Goal: Transaction & Acquisition: Download file/media

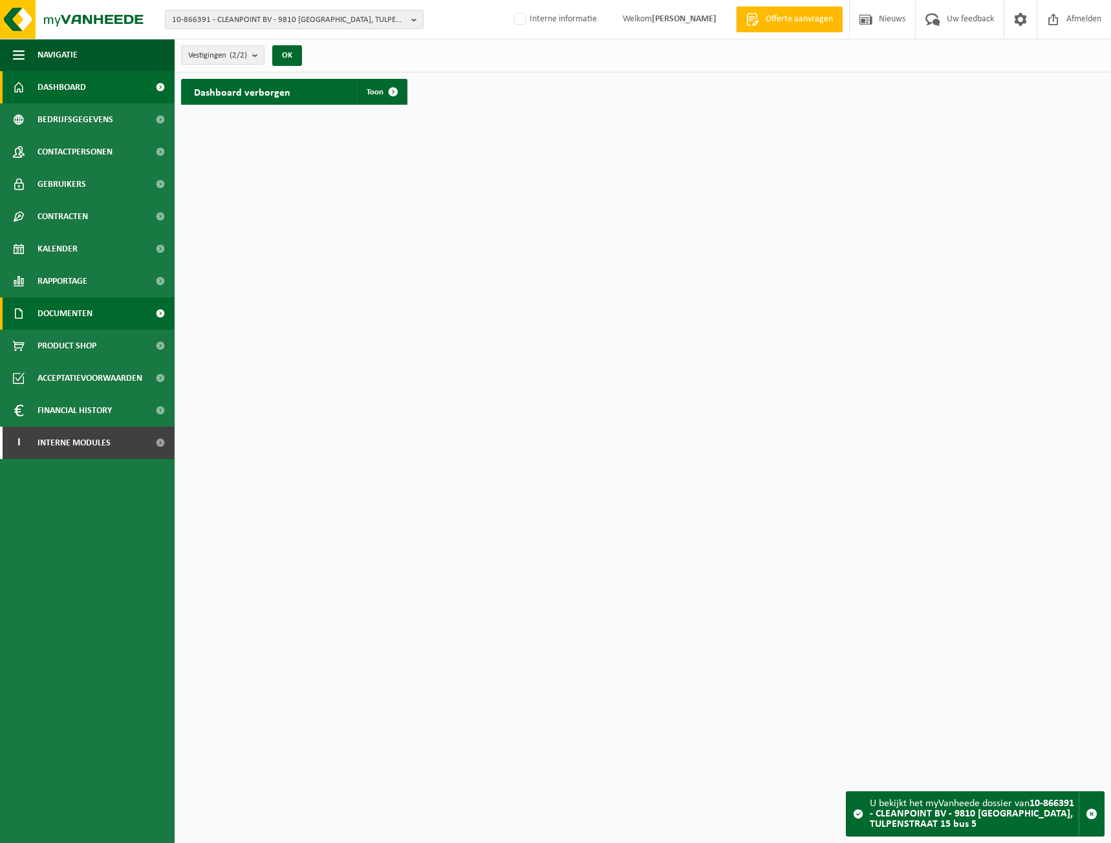
drag, startPoint x: 65, startPoint y: 302, endPoint x: 72, endPoint y: 312, distance: 12.0
click at [67, 302] on span "Documenten" at bounding box center [65, 314] width 55 height 32
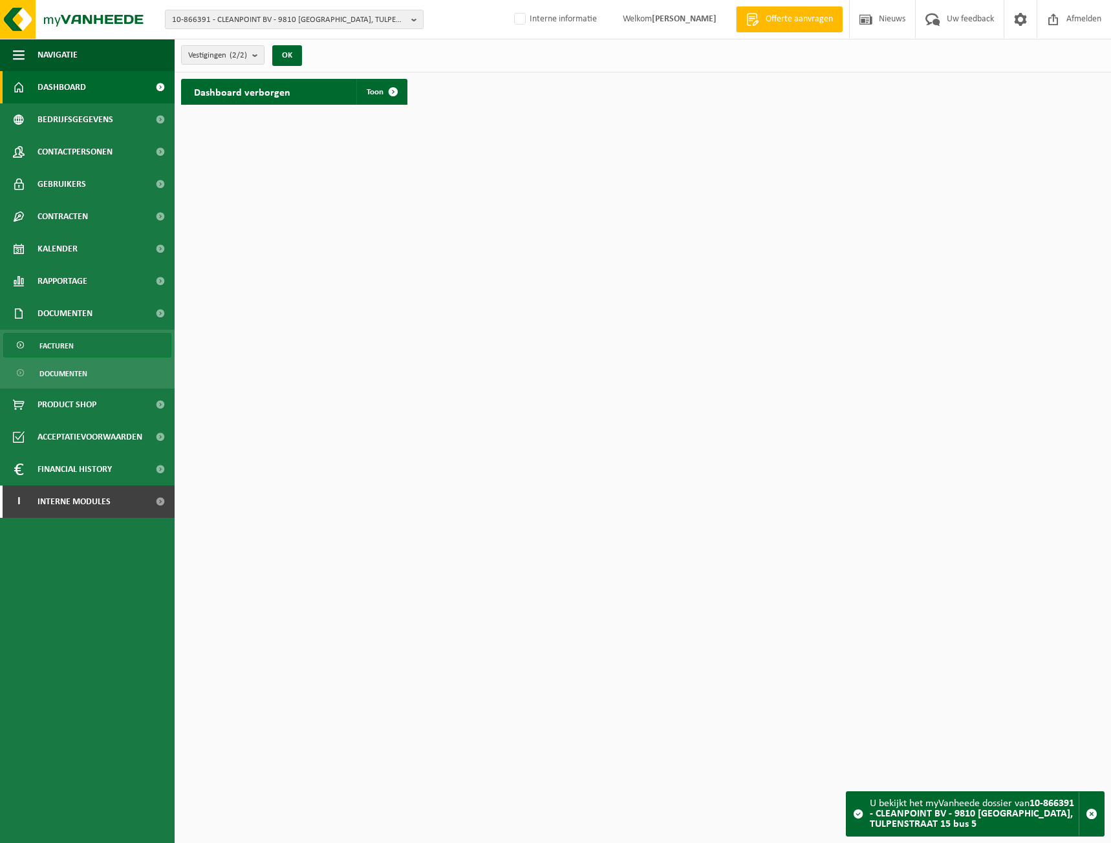
click at [76, 343] on link "Facturen" at bounding box center [87, 345] width 168 height 25
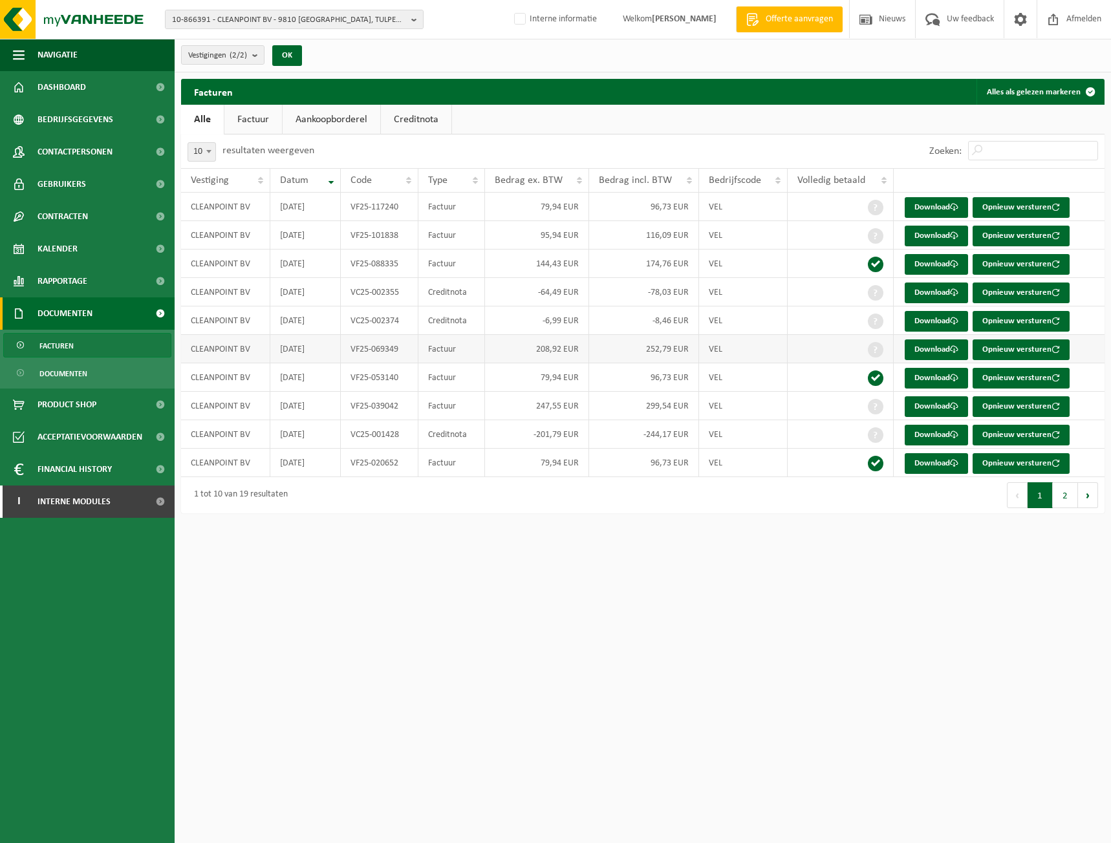
click at [396, 349] on td "VF25-069349" at bounding box center [380, 349] width 78 height 28
click at [948, 352] on link "Download" at bounding box center [936, 350] width 63 height 21
click at [929, 290] on link "Download" at bounding box center [936, 293] width 63 height 21
click at [1061, 631] on html "10-866391 - CLEANPOINT BV - 9810 NAZARETH, TULPENSTRAAT 15 bus 5 10-866391 - CL…" at bounding box center [555, 421] width 1111 height 843
click at [944, 325] on link "Download" at bounding box center [936, 321] width 63 height 21
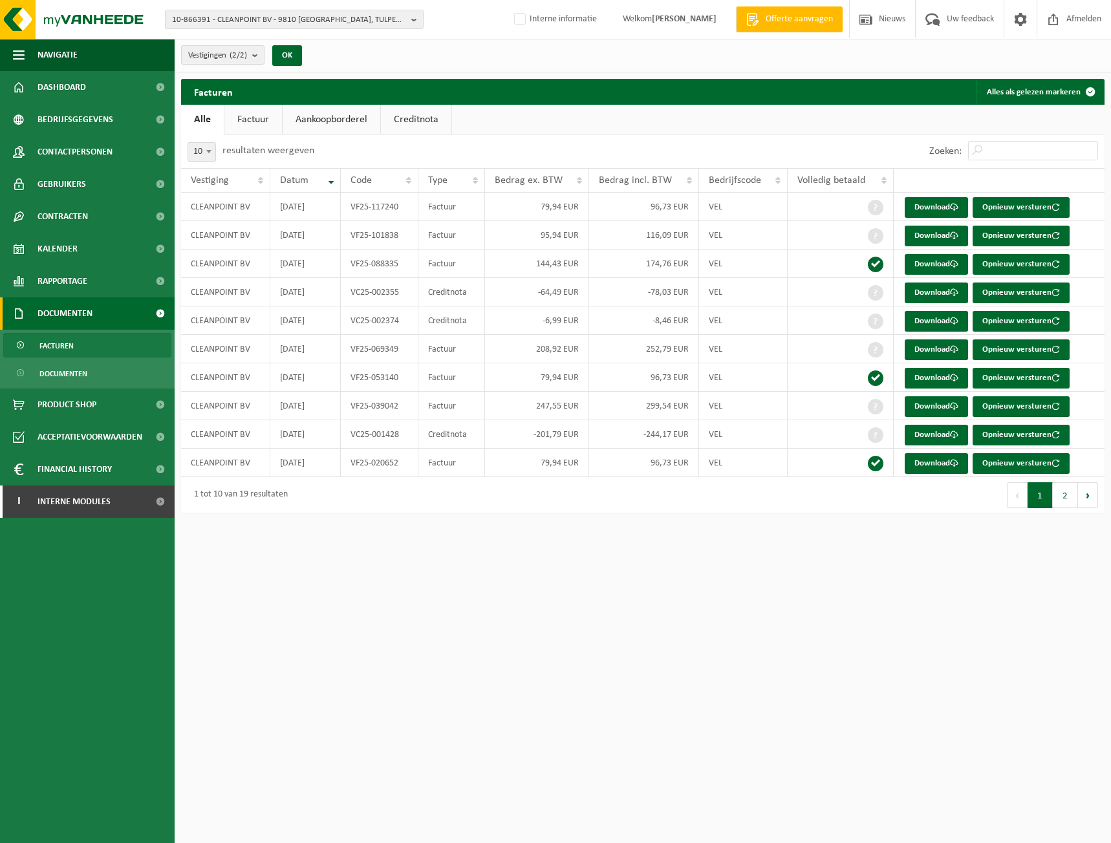
drag, startPoint x: 1013, startPoint y: 601, endPoint x: 984, endPoint y: 594, distance: 30.0
click at [1013, 601] on html "10-866391 - CLEANPOINT BV - 9810 NAZARETH, TULPENSTRAAT 15 bus 5 10-866391 - CL…" at bounding box center [555, 421] width 1111 height 843
click at [92, 145] on span "Contactpersonen" at bounding box center [75, 152] width 75 height 32
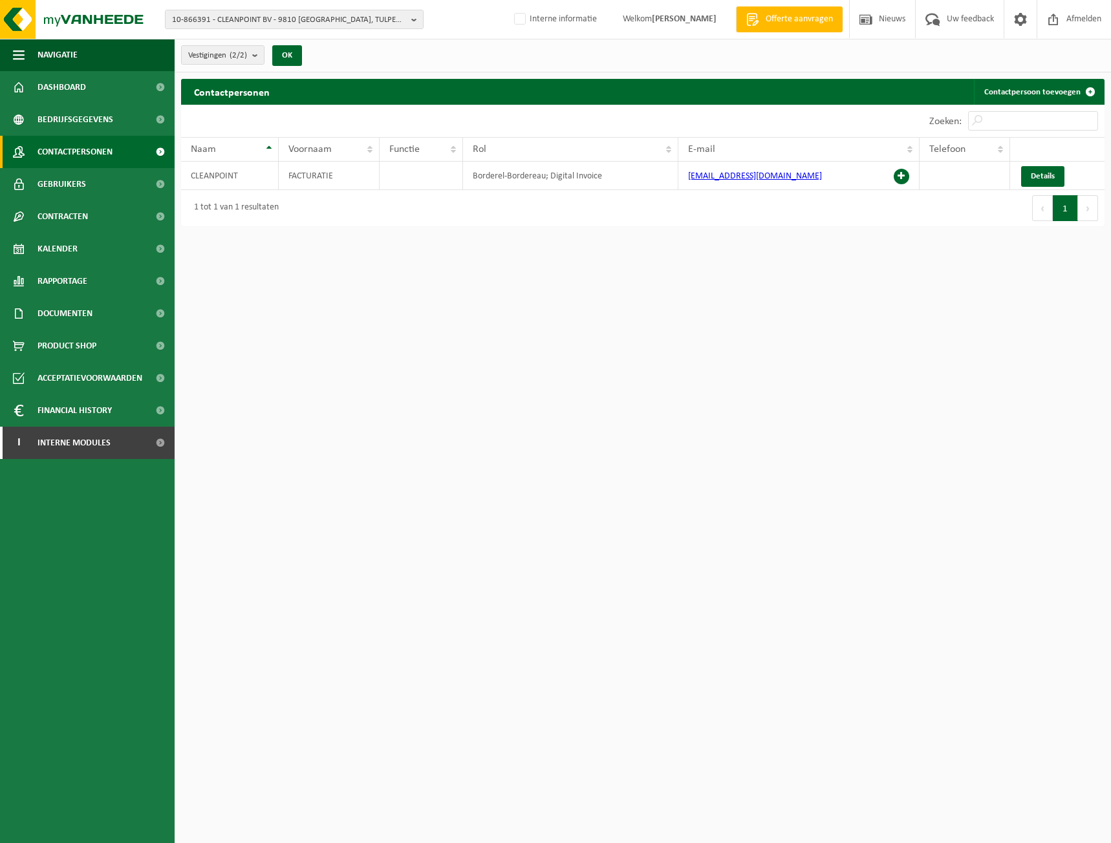
click at [42, 631] on ul "Navigatie Offerte aanvragen Nieuws Uw feedback Afmelden Dashboard Bedrijfsgegev…" at bounding box center [87, 441] width 175 height 805
click at [508, 658] on html "10-866391 - CLEANPOINT BV - 9810 NAZARETH, TULPENSTRAAT 15 bus 5 10-866391 - CL…" at bounding box center [555, 421] width 1111 height 843
click at [248, 12] on span "10-866391 - CLEANPOINT BV - 9810 [GEOGRAPHIC_DATA], TULPENSTRAAT 15 bus 5" at bounding box center [289, 19] width 234 height 19
type input "stadsboerderij"
click at [252, 56] on span "STADSBOERDERIJ" at bounding box center [244, 59] width 58 height 10
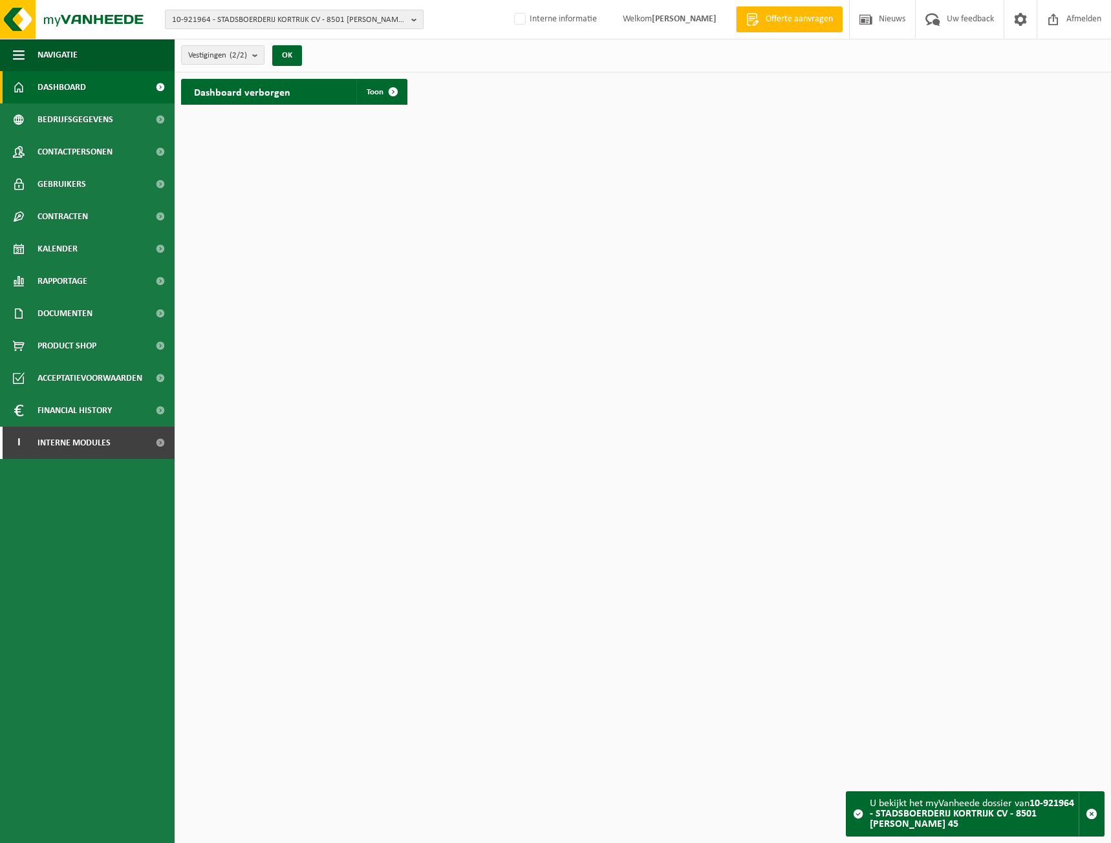
click at [261, 27] on span "10-921964 - STADSBOERDERIJ KORTRIJK CV - 8501 [PERSON_NAME] 45" at bounding box center [289, 19] width 234 height 19
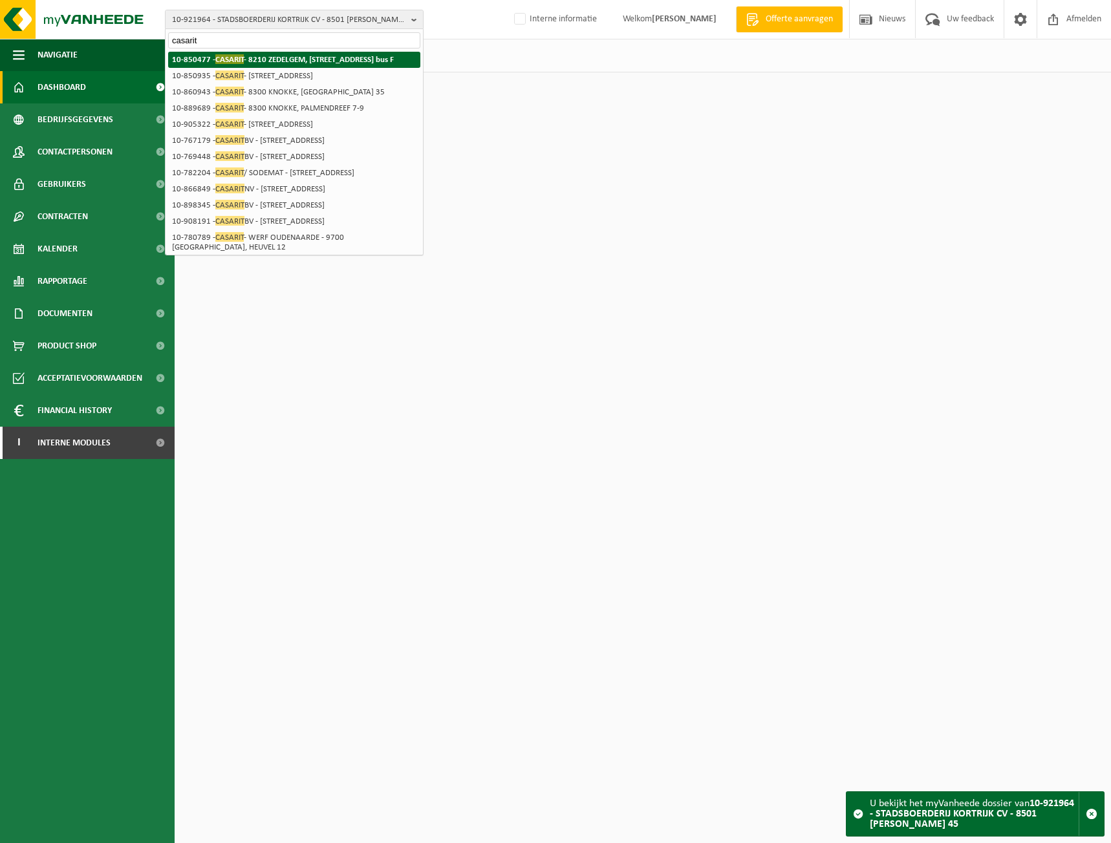
type input "casarit"
click at [267, 60] on strong "10-850477 - CASARIT - 8210 ZEDELGEM, [GEOGRAPHIC_DATA][STREET_ADDRESS] bus F" at bounding box center [283, 59] width 222 height 10
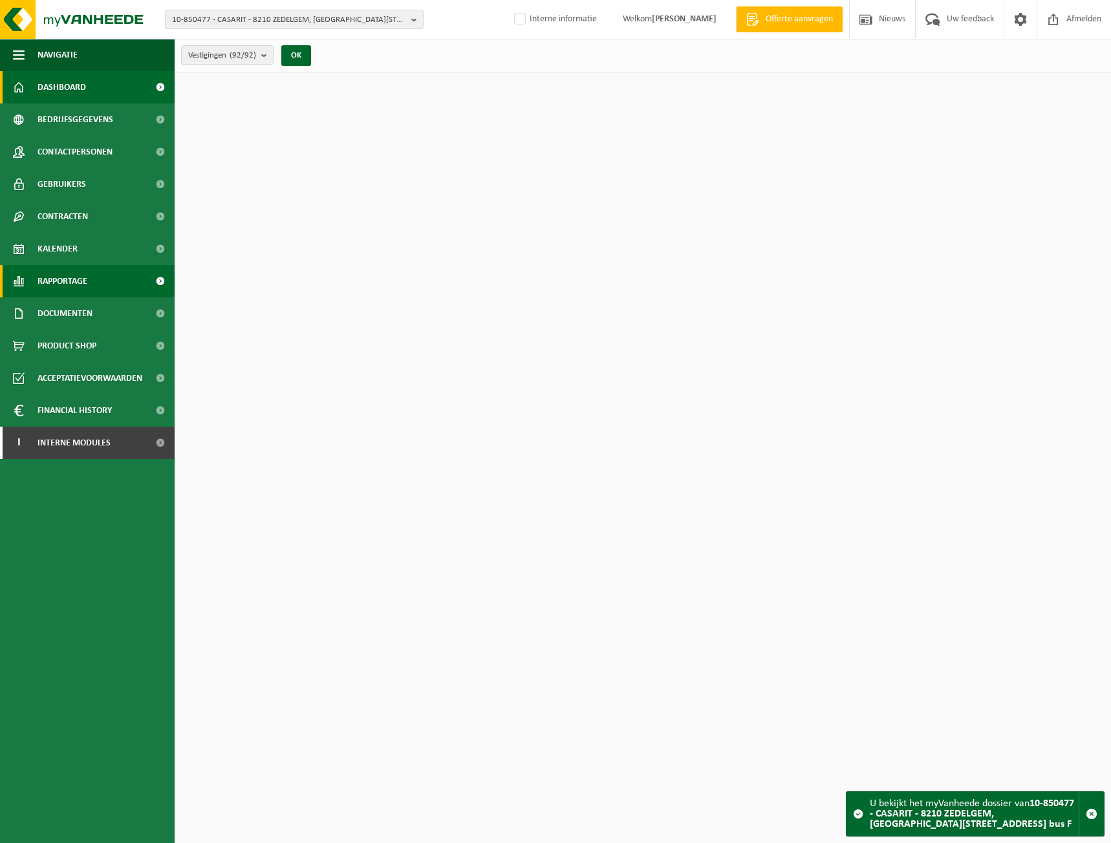
click at [72, 296] on span "Rapportage" at bounding box center [63, 281] width 50 height 32
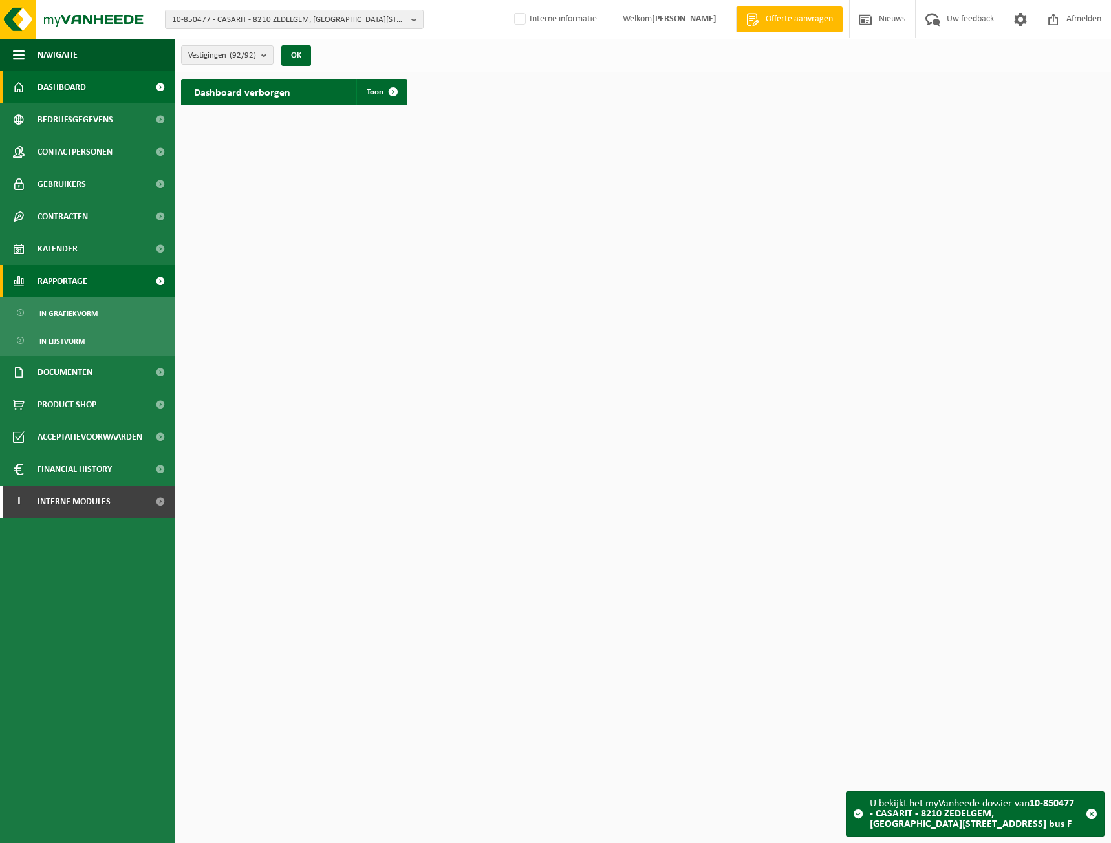
click at [70, 288] on span "Rapportage" at bounding box center [63, 281] width 50 height 32
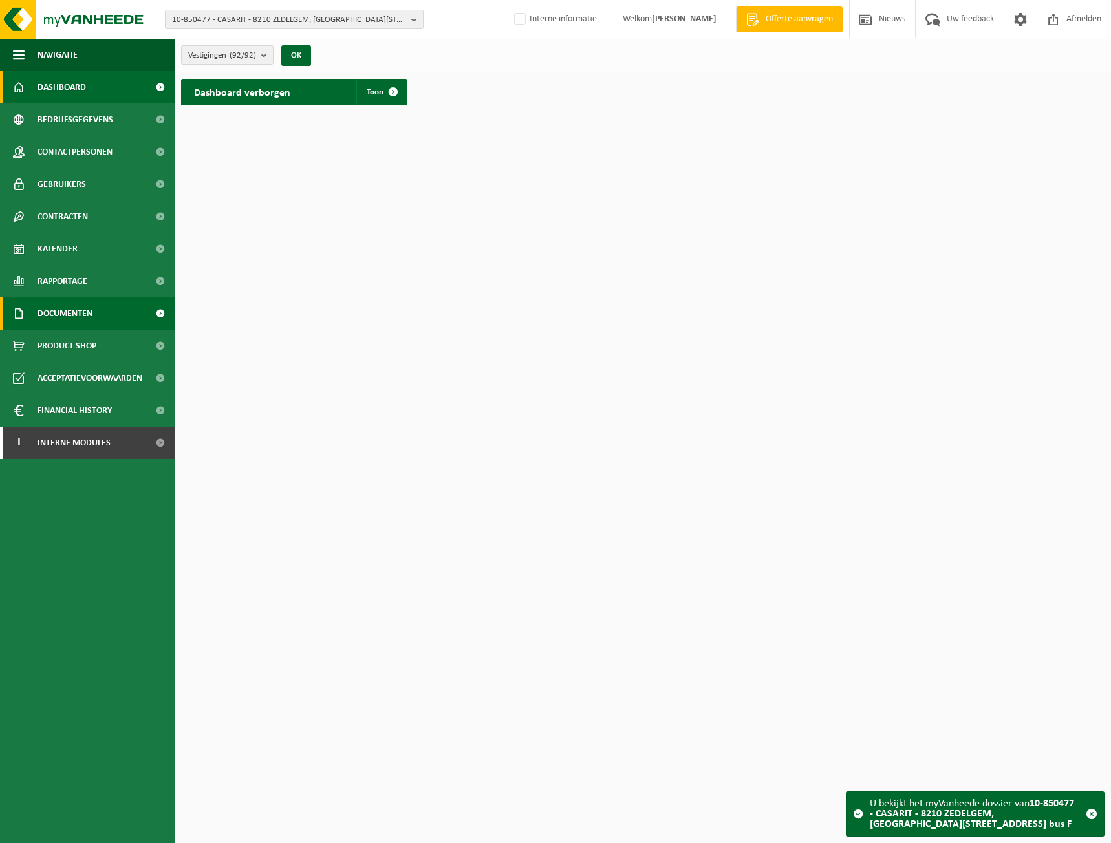
click at [76, 315] on span "Documenten" at bounding box center [65, 314] width 55 height 32
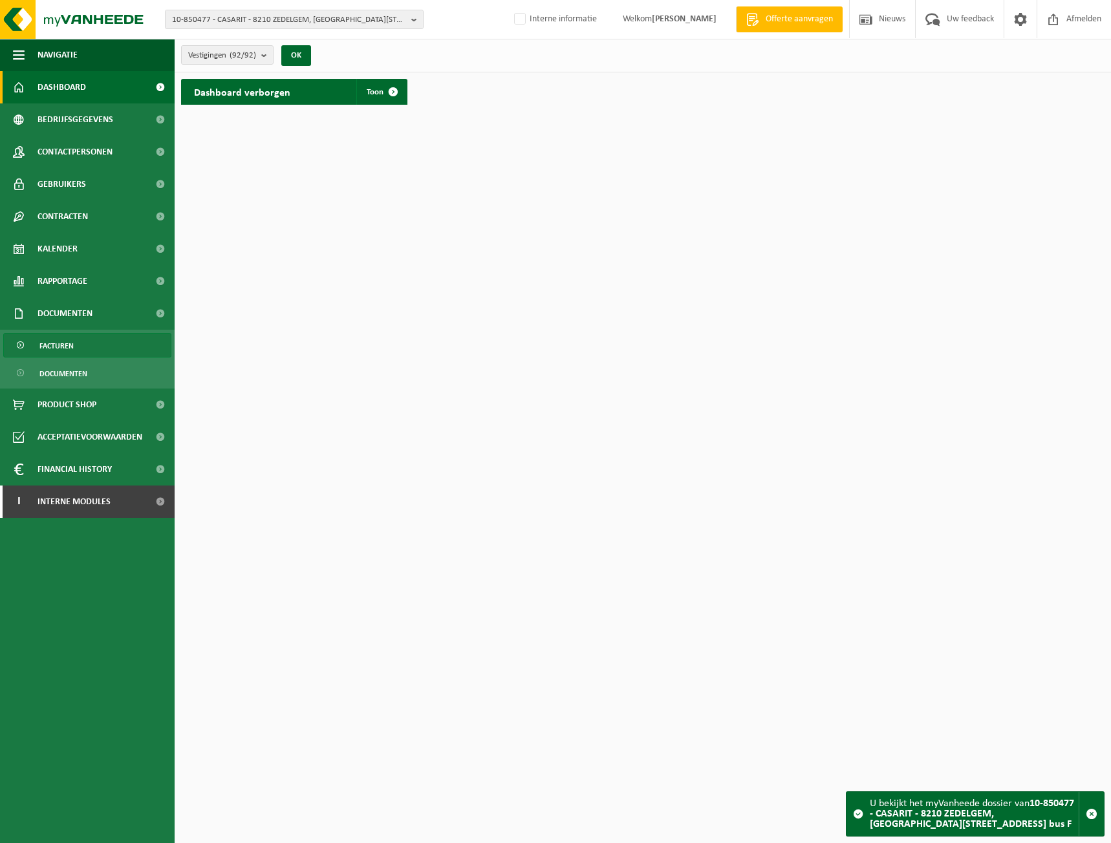
click at [109, 351] on link "Facturen" at bounding box center [87, 345] width 168 height 25
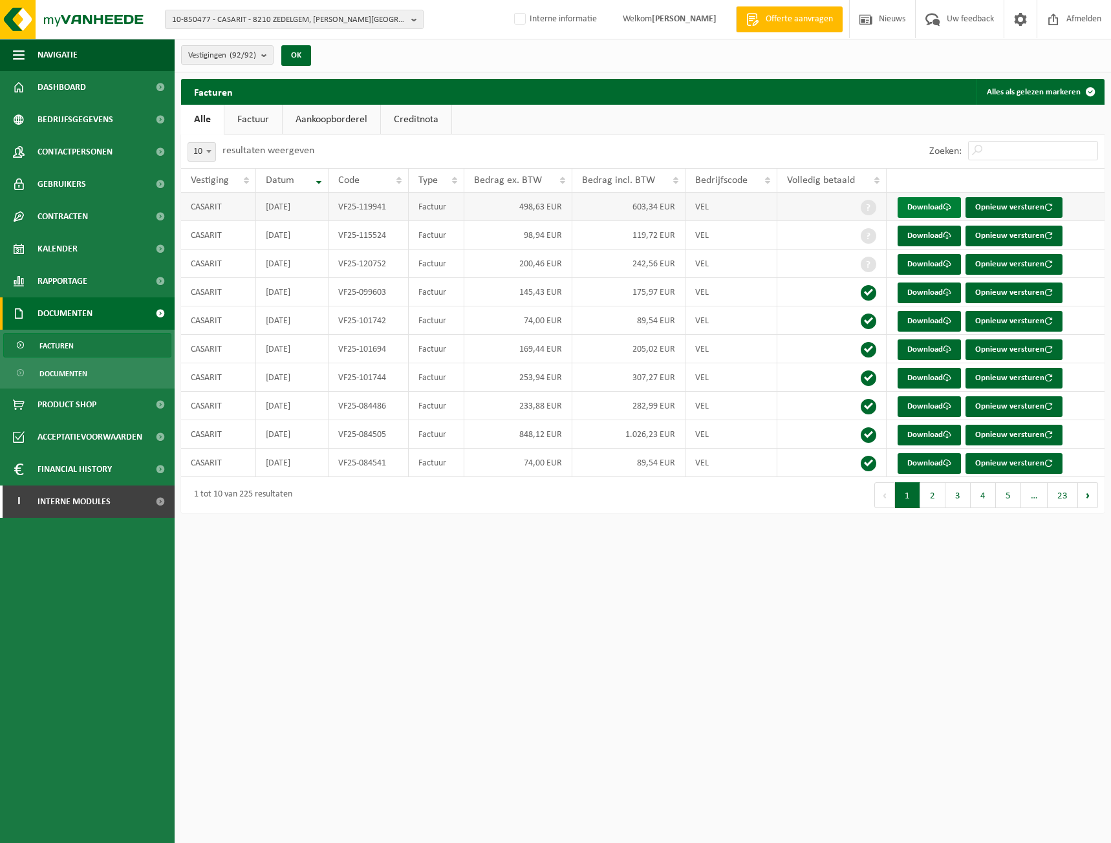
click at [920, 204] on link "Download" at bounding box center [929, 207] width 63 height 21
